Goal: Task Accomplishment & Management: Use online tool/utility

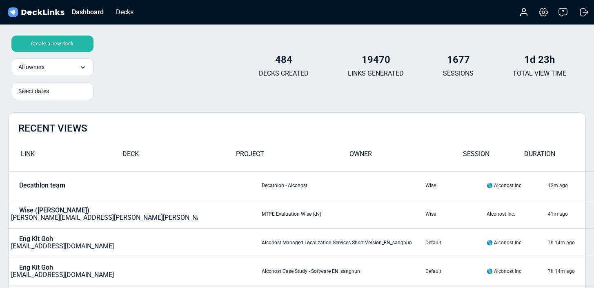
click at [63, 48] on div "Create a new deck" at bounding box center [52, 44] width 82 height 16
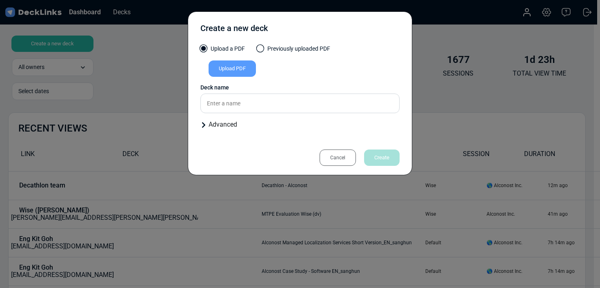
click at [227, 67] on div "Upload PDF" at bounding box center [232, 68] width 47 height 16
click at [0, 0] on input "Upload PDF" at bounding box center [0, 0] width 0 height 0
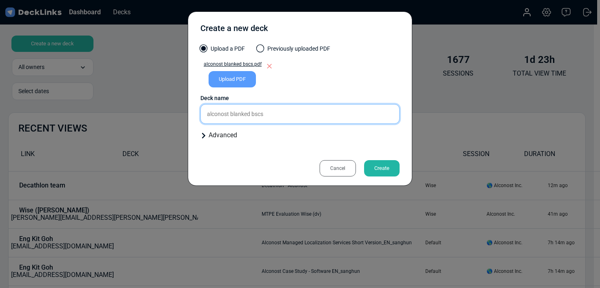
click at [265, 106] on input "alconost blanked bscs" at bounding box center [299, 114] width 199 height 20
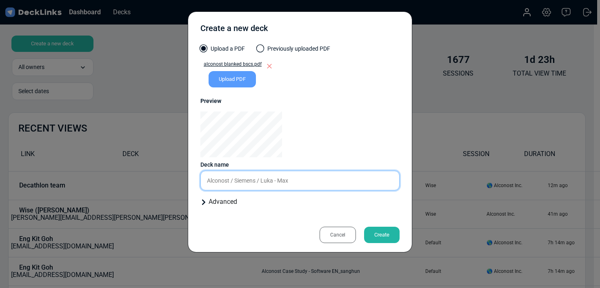
type input "Alconost / Siemens / Luka - Max"
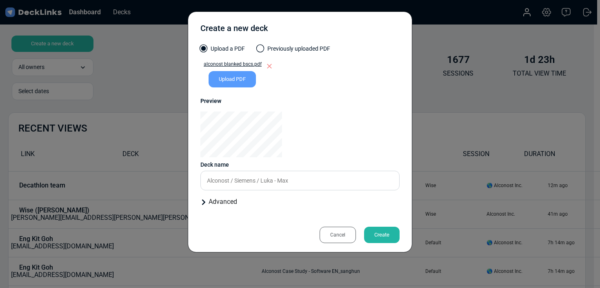
click at [390, 233] on div "Create" at bounding box center [382, 235] width 36 height 16
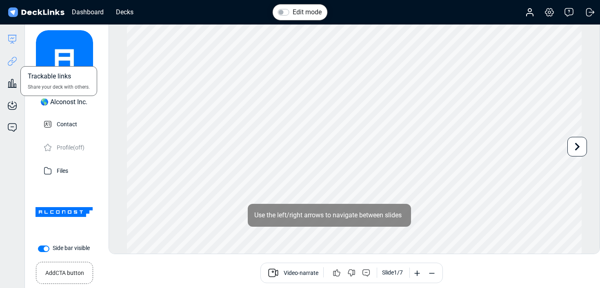
click at [12, 63] on icon at bounding box center [12, 61] width 10 height 10
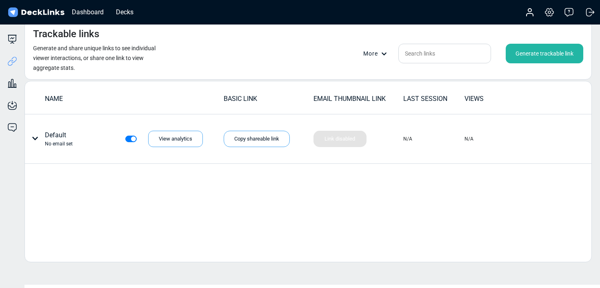
click at [534, 56] on div "Generate trackable link" at bounding box center [545, 54] width 78 height 20
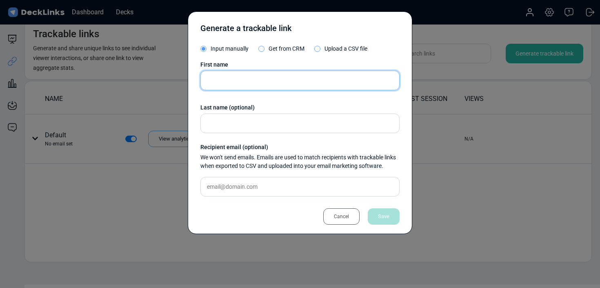
click at [302, 76] on input "text" at bounding box center [299, 81] width 199 height 20
type input "Max"
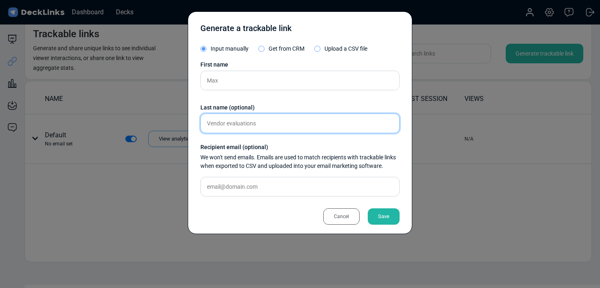
type input "Vendor evaluations"
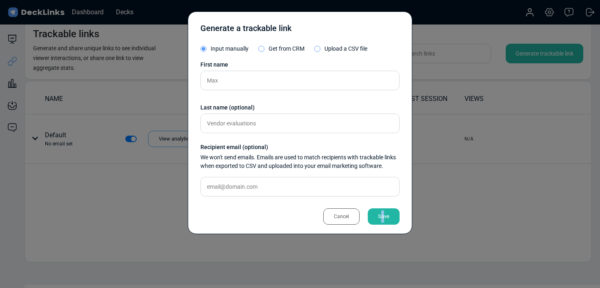
click at [382, 216] on div "Save" at bounding box center [384, 216] width 32 height 16
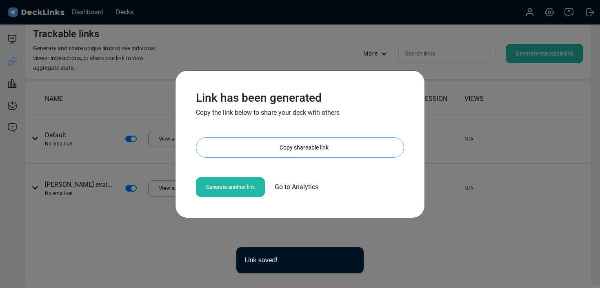
click at [311, 149] on div "Copy shareable link" at bounding box center [303, 148] width 199 height 20
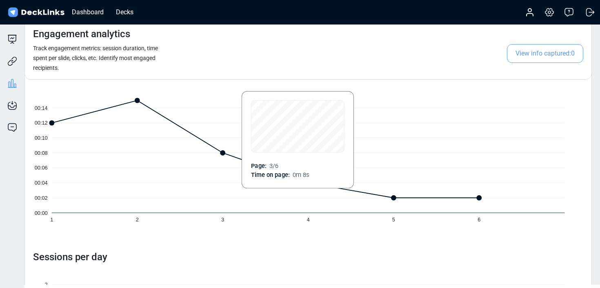
scroll to position [87, 0]
